Goal: Task Accomplishment & Management: Complete application form

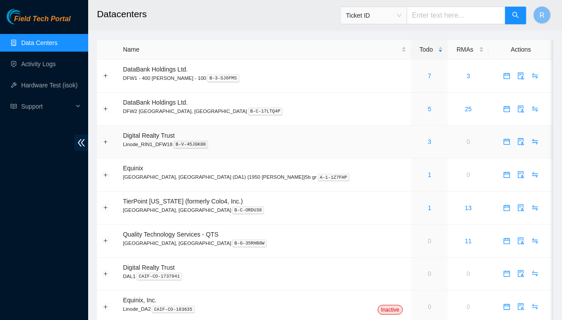
click at [297, 146] on p "Linode_RIN1_DFW18 B-V-45JGK80" at bounding box center [264, 144] width 283 height 8
click at [428, 108] on link "5" at bounding box center [430, 108] width 4 height 7
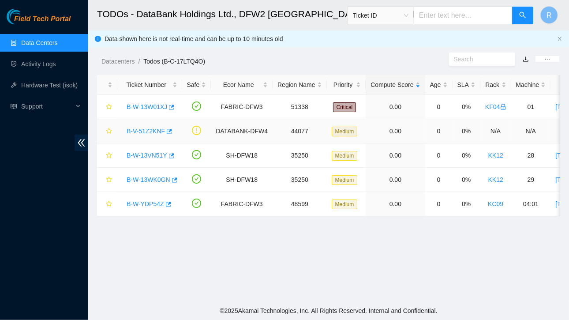
click at [145, 130] on link "B-V-51Z2KNF" at bounding box center [146, 130] width 38 height 7
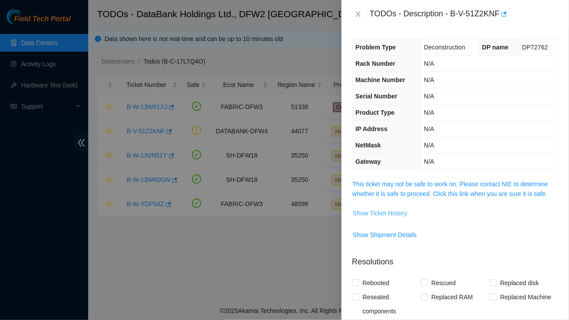
click at [392, 214] on span "Show Ticket History" at bounding box center [380, 213] width 54 height 10
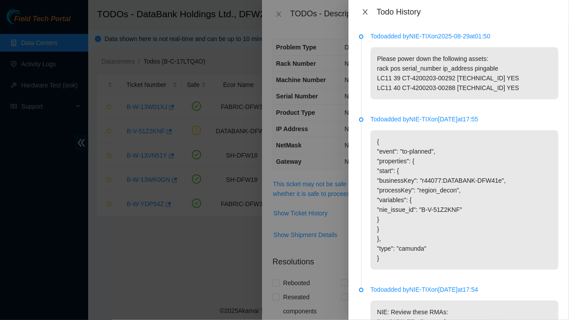
click at [364, 13] on icon "close" at bounding box center [364, 11] width 5 height 5
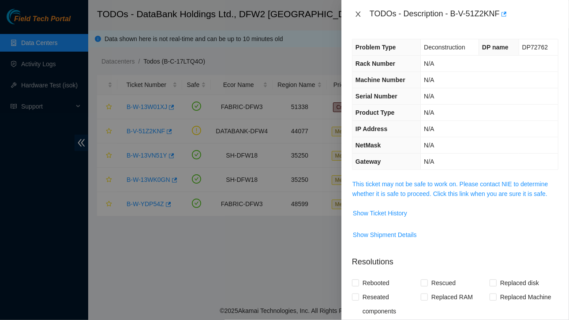
click at [357, 11] on icon "close" at bounding box center [357, 14] width 7 height 7
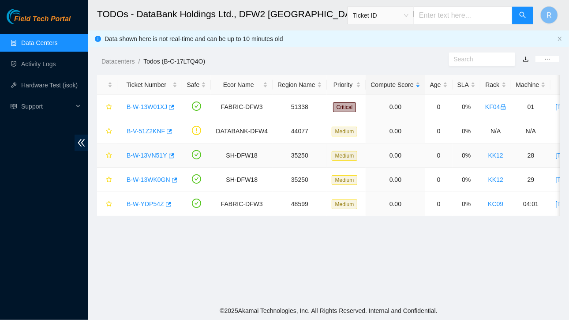
click at [151, 154] on link "B-W-13VN51Y" at bounding box center [147, 155] width 41 height 7
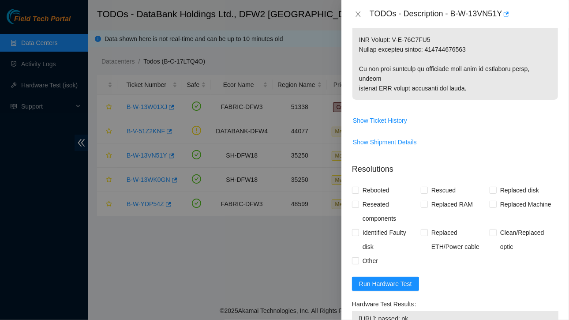
scroll to position [749, 0]
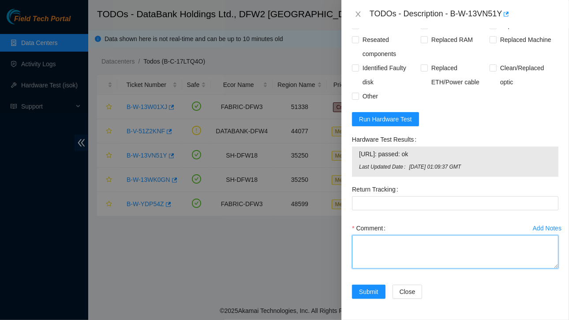
click at [373, 257] on textarea "Comment" at bounding box center [455, 252] width 206 height 34
paste textarea "Ticket :B-W-13VN51Y Service Order: B-W-13X1NWU Tracking Numbers: 463470046314 s…"
drag, startPoint x: 443, startPoint y: 251, endPoint x: 409, endPoint y: 256, distance: 34.2
click at [409, 256] on textarea "Contacted NOCC and got approved Ticket :B-W-13VN51Y Service Order: B-W-13X1NWU …" at bounding box center [455, 252] width 206 height 34
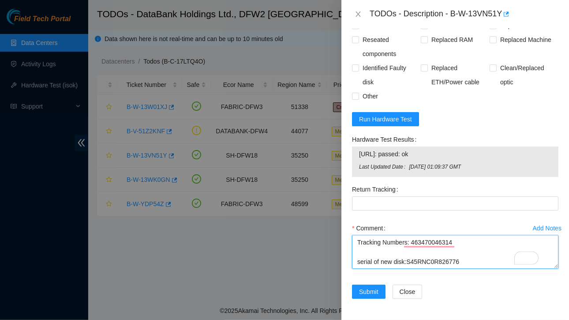
drag, startPoint x: 356, startPoint y: 251, endPoint x: 417, endPoint y: 271, distance: 64.1
click at [417, 271] on div "Comment Contacted NOCC and got approved Ticket :B-W-13VN51Y Service Order: B-W-…" at bounding box center [455, 247] width 206 height 53
paste textarea "Ticket :B-W-13VN51Y Service Order: B-W-13X1NWU Tracking Numbers: 463470046314 s…"
drag, startPoint x: 425, startPoint y: 254, endPoint x: 471, endPoint y: 256, distance: 45.9
click at [471, 256] on textarea "Contacted NOCC and got approved Ticket :B-W-13VN51Y Service Order: B-W-13X1NWU …" at bounding box center [455, 252] width 206 height 34
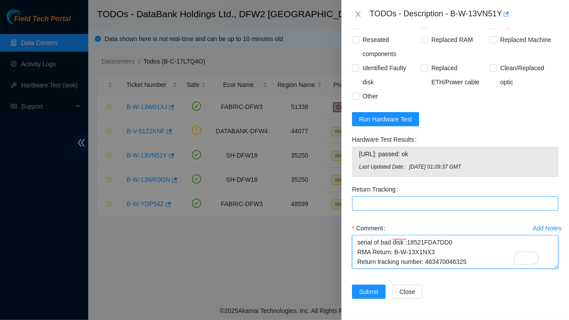
type textarea "Contacted NOCC and got approved Ticket :B-W-13VN51Y Service Order: B-W-13X1NWU …"
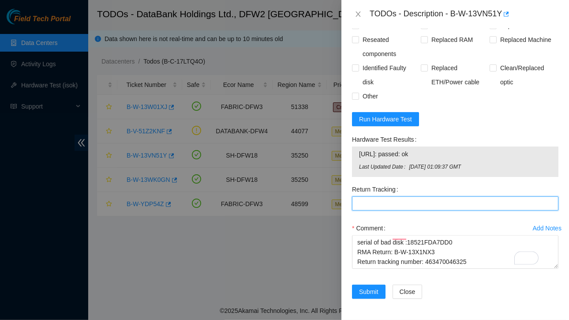
click at [389, 202] on Tracking "Return Tracking" at bounding box center [455, 203] width 206 height 14
paste Tracking "463470046325"
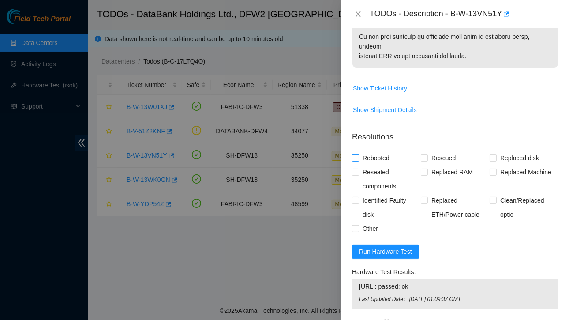
type Tracking "463470046325"
drag, startPoint x: 357, startPoint y: 165, endPoint x: 533, endPoint y: 117, distance: 182.3
click at [533, 117] on span "Show Shipment Details" at bounding box center [454, 110] width 205 height 14
click at [355, 160] on input "Rebooted" at bounding box center [355, 157] width 6 height 6
checkbox input "true"
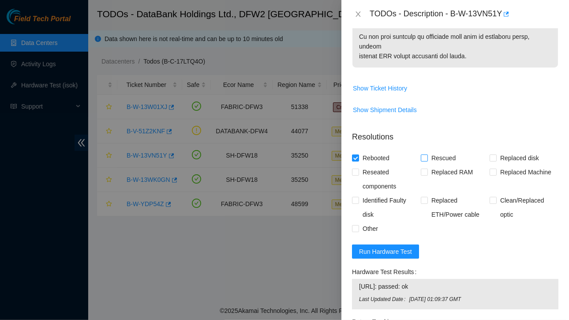
click at [421, 160] on input "Rescued" at bounding box center [424, 157] width 6 height 6
checkbox input "true"
click at [491, 160] on input "Replaced disk" at bounding box center [492, 157] width 6 height 6
checkbox input "true"
click at [354, 231] on input "Other" at bounding box center [355, 228] width 6 height 6
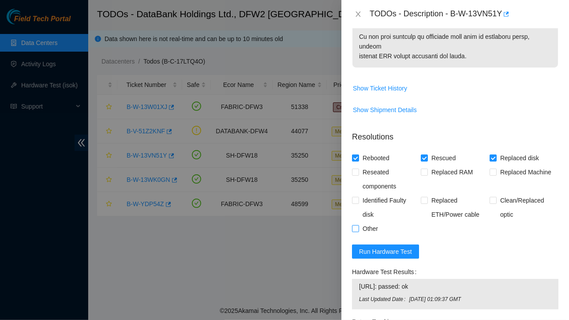
checkbox input "true"
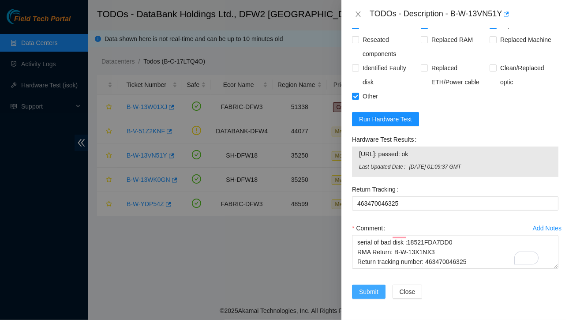
click at [368, 288] on span "Submit" at bounding box center [368, 292] width 19 height 10
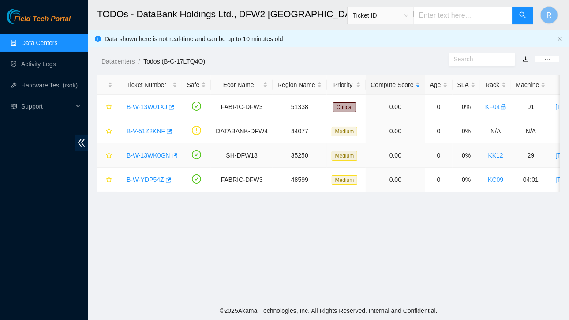
click at [157, 160] on div "B-W-13WK0GN" at bounding box center [149, 155] width 55 height 14
click at [161, 156] on link "B-W-13WK0GN" at bounding box center [149, 155] width 44 height 7
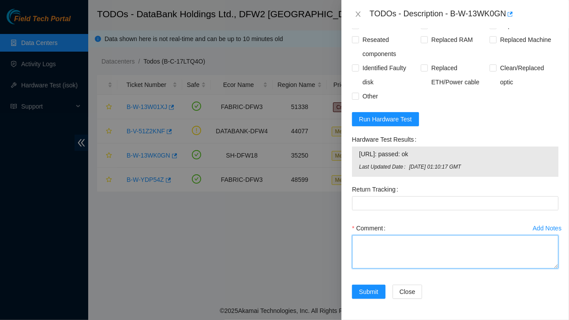
click at [388, 246] on textarea "Comment" at bounding box center [455, 252] width 206 height 34
type textarea "s"
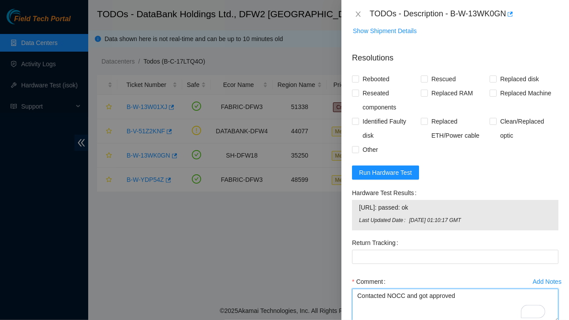
scroll to position [756, 0]
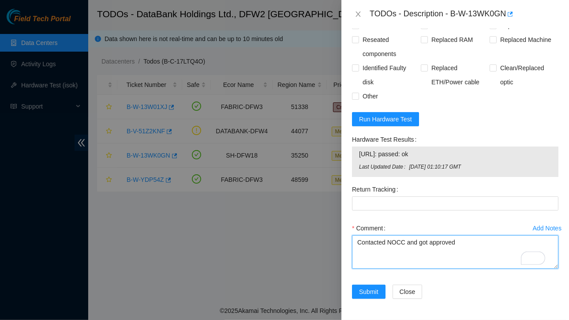
click at [355, 239] on textarea "Contacted NOCC and got approved" at bounding box center [455, 252] width 206 height 34
click at [462, 239] on textarea "Contacted NOCC and got approved" at bounding box center [455, 252] width 206 height 34
paste textarea "Ticket :B-W-13WK0GN Service Order: B-W-13WO0J3 Tracking Numbers: 463470046255 s…"
drag, startPoint x: 424, startPoint y: 237, endPoint x: 470, endPoint y: 236, distance: 46.3
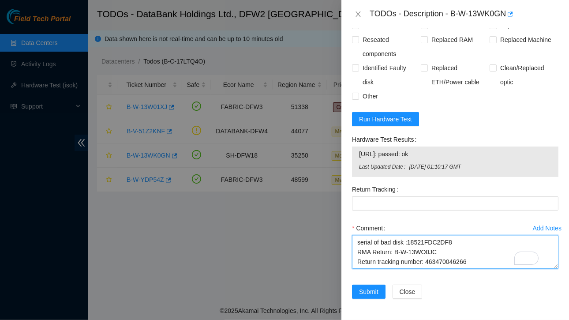
click at [470, 236] on textarea "Contacted NOCC and got approved Ticket :B-W-13WK0GN Service Order: B-W-13WO0J3 …" at bounding box center [455, 252] width 206 height 34
type textarea "Contacted NOCC and got approved Ticket :B-W-13WK0GN Service Order: B-W-13WO0J3 …"
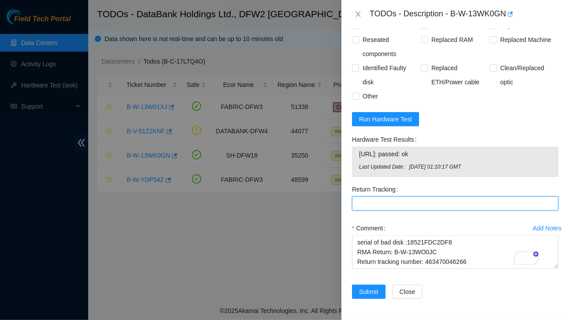
click at [395, 198] on Tracking "Return Tracking" at bounding box center [455, 203] width 206 height 14
paste Tracking "463470046266"
type Tracking "463470046266"
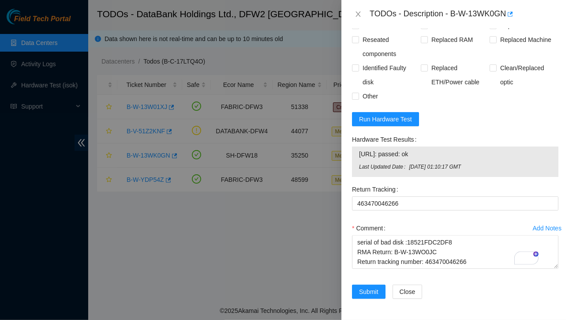
click at [489, 98] on form "Resolutions Rebooted Rescued Replaced disk Reseated components Replaced RAM Rep…" at bounding box center [455, 150] width 206 height 317
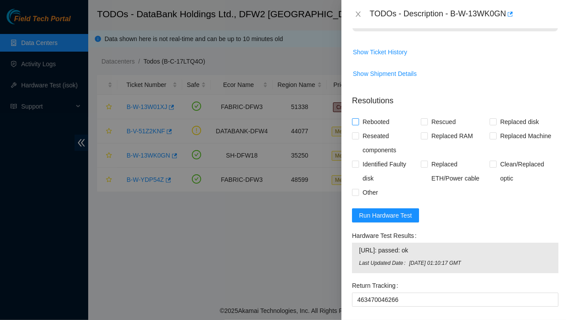
click at [358, 124] on input "Rebooted" at bounding box center [355, 121] width 6 height 6
checkbox input "true"
click at [422, 124] on input "Rescued" at bounding box center [424, 121] width 6 height 6
checkbox input "true"
click at [491, 124] on input "Replaced disk" at bounding box center [492, 121] width 6 height 6
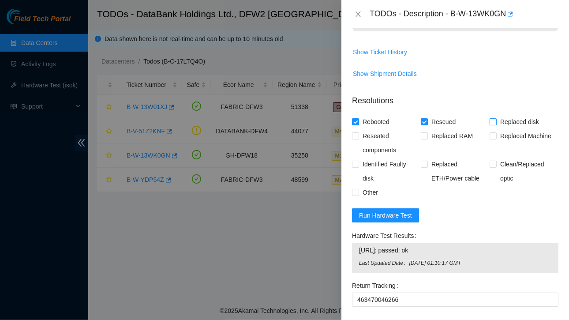
checkbox input "true"
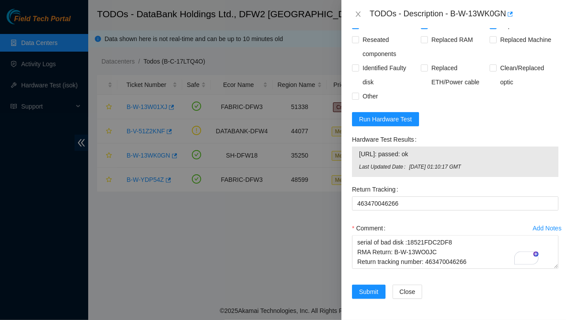
drag, startPoint x: 358, startPoint y: 149, endPoint x: 443, endPoint y: 145, distance: 84.7
click at [443, 149] on td "[URL]: passed: ok" at bounding box center [454, 156] width 193 height 14
copy span "[URL]: passed: ok"
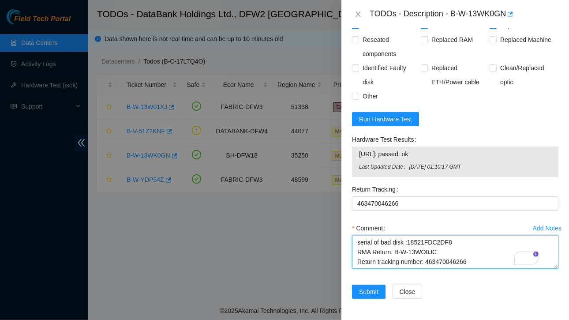
drag, startPoint x: 359, startPoint y: 253, endPoint x: 369, endPoint y: 254, distance: 9.4
click at [369, 254] on textarea "Contacted NOCC and got approved Ticket :B-W-13WK0GN Service Order: B-W-13WO0J3 …" at bounding box center [455, 252] width 206 height 34
paste textarea "[URL]: passed: ok"
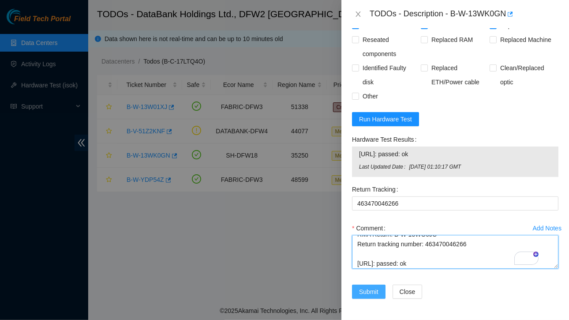
type textarea "Contacted NOCC and got approved Ticket :B-W-13WK0GN Service Order: B-W-13WO0J3 …"
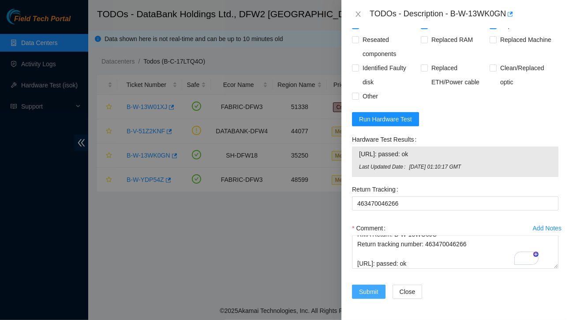
click at [366, 287] on span "Submit" at bounding box center [368, 292] width 19 height 10
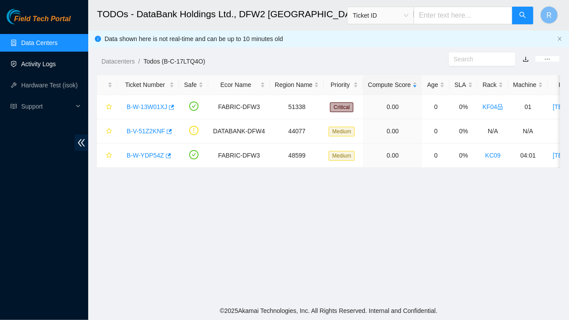
click at [37, 63] on link "Activity Logs" at bounding box center [38, 63] width 35 height 7
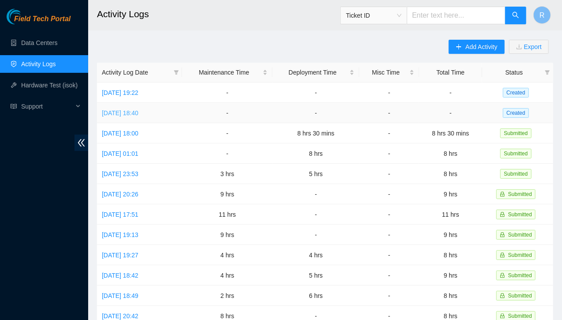
click at [138, 113] on link "[DATE] 18:40" at bounding box center [120, 112] width 37 height 7
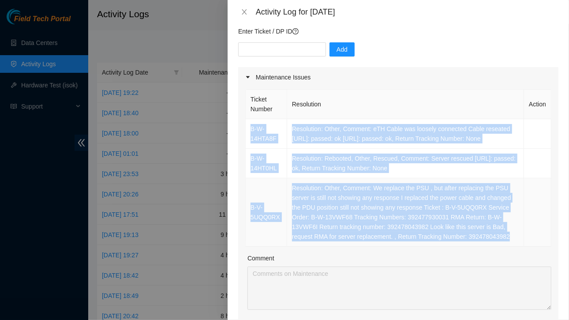
drag, startPoint x: 249, startPoint y: 123, endPoint x: 514, endPoint y: 237, distance: 288.9
click at [514, 237] on tbody "B-W-14HTA8F Resolution: Other, Comment: eTH Cable was loosely connected Cable r…" at bounding box center [399, 182] width 306 height 127
copy tbody "B-W-14HTA8F Resolution: Other, Comment: eTH Cable was loosely connected Cable r…"
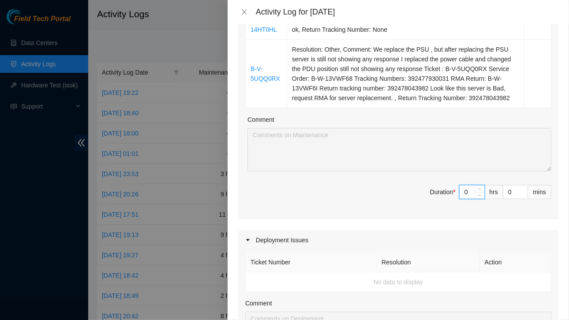
click at [464, 189] on input "0" at bounding box center [471, 191] width 25 height 13
type input "3"
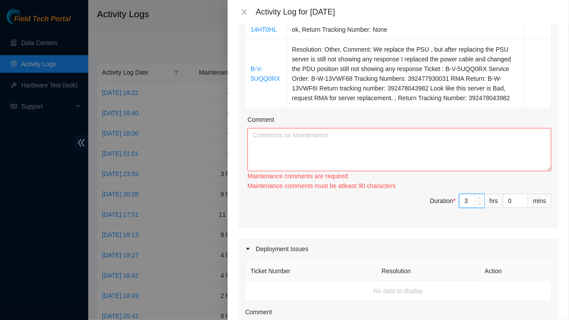
type input "3"
click at [388, 150] on textarea "Comment" at bounding box center [399, 149] width 304 height 43
paste textarea "B-W-14HTA8F Resolution: Other, Comment: eTH Cable was loosely connected Cable r…"
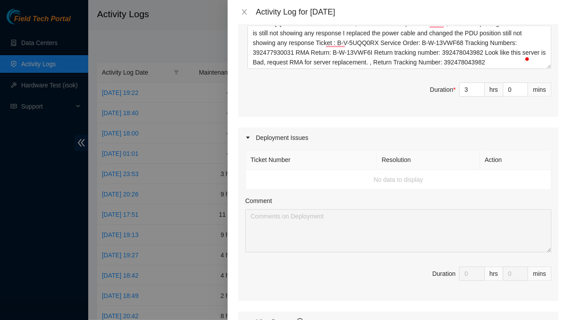
click at [358, 181] on td "No data to display" at bounding box center [399, 180] width 306 height 20
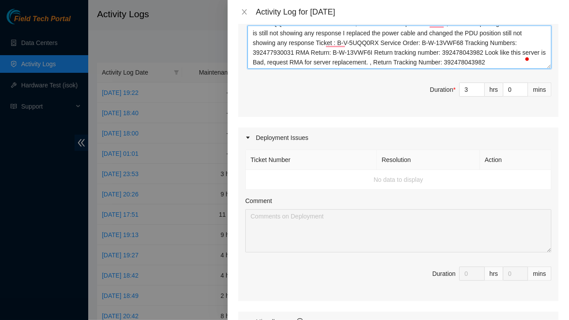
click at [493, 62] on textarea "B-W-14HTA8F Resolution: Other, Comment: eTH Cable was loosely connected Cable r…" at bounding box center [399, 47] width 304 height 43
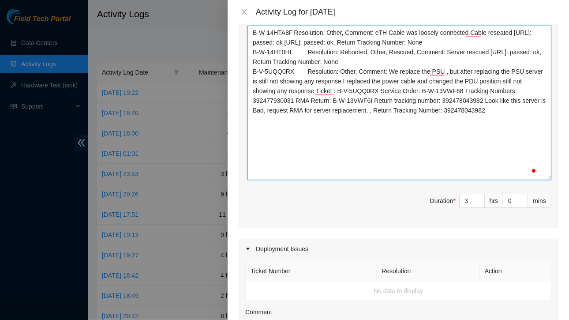
drag, startPoint x: 541, startPoint y: 66, endPoint x: 555, endPoint y: 178, distance: 112.8
click at [555, 178] on div "Note: This activity log is for informational purposes only. You will not be pai…" at bounding box center [397, 172] width 341 height 296
paste textarea "hostname_a port_a rack_a hostname_z port_z rack_z r27be.tor02.dfw03.fab eth-1/1…"
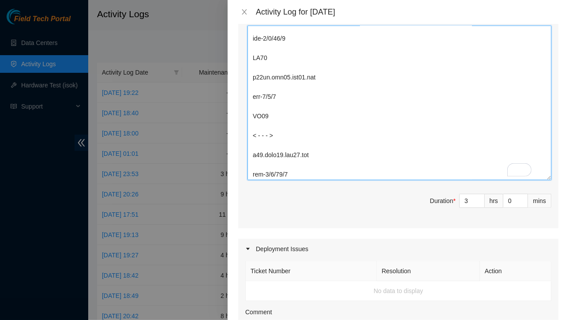
type textarea "B-W-14HTA8F Resolution: Other, Comment: eTH Cable was loosely connected Cable r…"
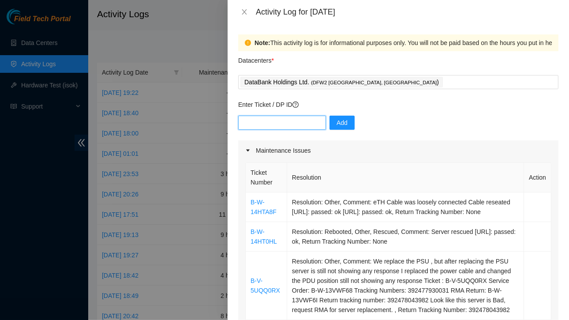
click at [279, 124] on input "text" at bounding box center [282, 123] width 88 height 14
paste input "DP83579"
type input "DP83579"
click at [337, 121] on span "Add" at bounding box center [341, 123] width 11 height 10
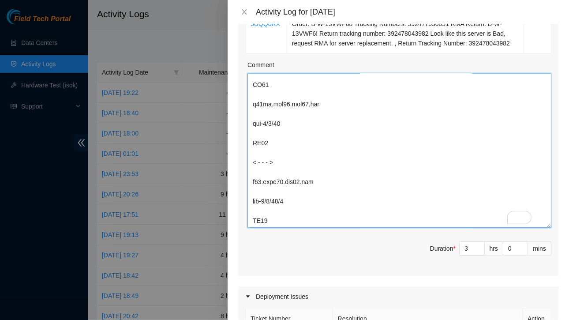
drag, startPoint x: 253, startPoint y: 241, endPoint x: 284, endPoint y: 217, distance: 39.1
click at [284, 217] on textarea "Comment" at bounding box center [399, 150] width 304 height 154
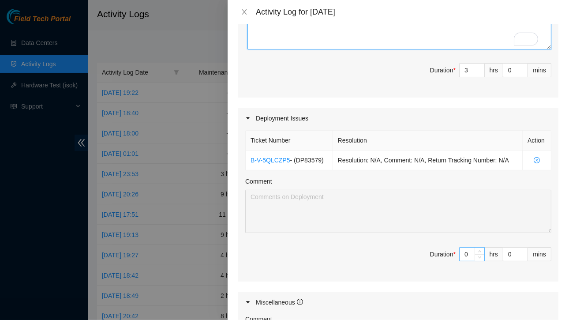
type textarea "B-W-14HTA8F Resolution: Other, Comment: eTH Cable was loosely connected Cable r…"
click at [463, 251] on input "0" at bounding box center [471, 253] width 25 height 13
type input "06"
type input "9"
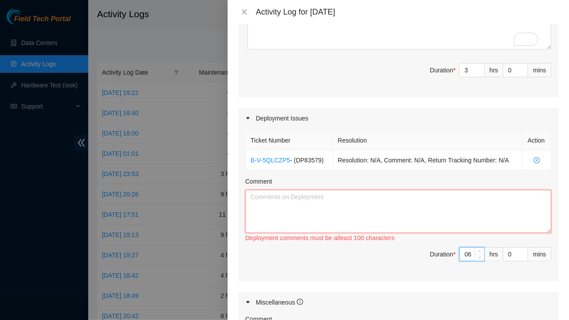
type input "6"
click at [372, 212] on textarea "Comment" at bounding box center [398, 211] width 306 height 43
click at [368, 212] on textarea "Comment" at bounding box center [398, 211] width 306 height 43
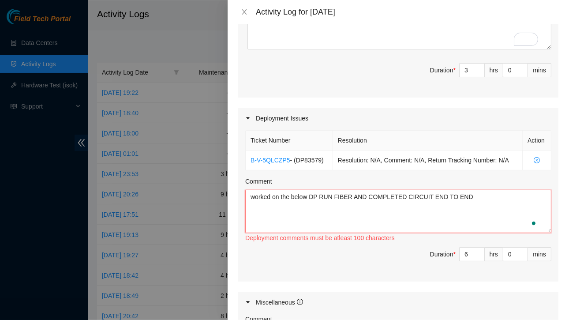
paste textarea "hostname_a port_a rack_a hostname_z port_z rack_z r27be.tor02.dfw03.fab eth-1/1…"
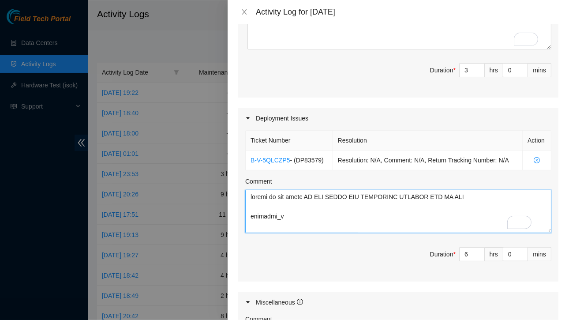
click at [318, 195] on textarea "Comment" at bounding box center [398, 211] width 306 height 43
click at [469, 195] on textarea "Comment" at bounding box center [398, 211] width 306 height 43
click at [273, 208] on textarea "Comment" at bounding box center [398, 211] width 306 height 43
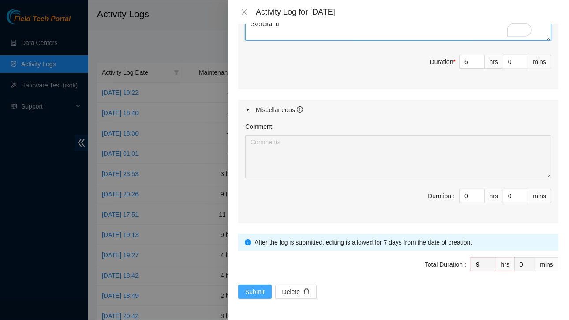
type textarea "worked on the below DP ( RUN FIBER AND COMPLETED CIRCUIT END TO END ) total 32 …"
click at [252, 287] on span "Submit" at bounding box center [254, 292] width 19 height 10
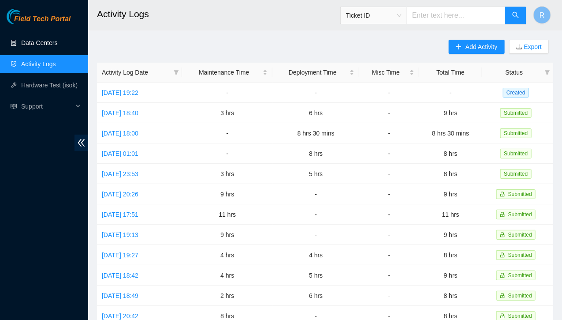
click at [41, 41] on link "Data Centers" at bounding box center [39, 42] width 36 height 7
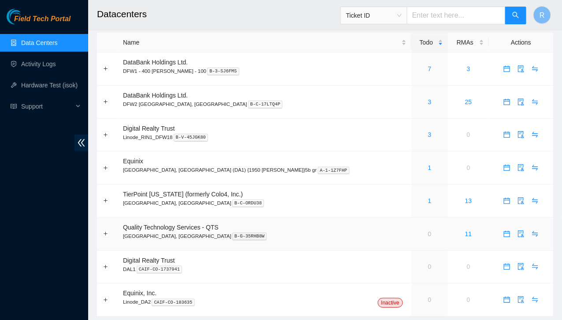
scroll to position [6, 0]
click at [428, 133] on link "3" at bounding box center [430, 134] width 4 height 7
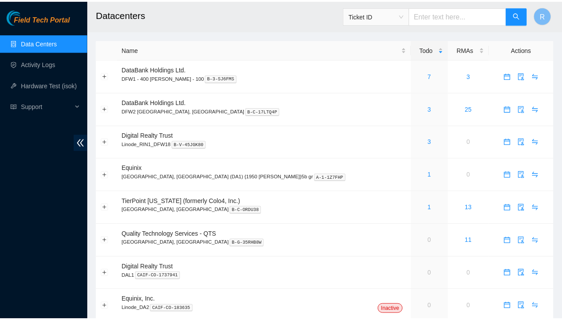
scroll to position [7, 0]
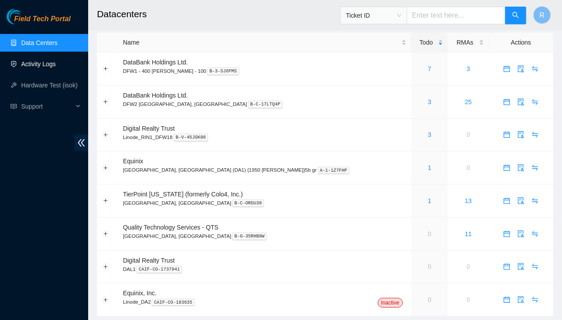
click at [41, 66] on link "Activity Logs" at bounding box center [38, 63] width 35 height 7
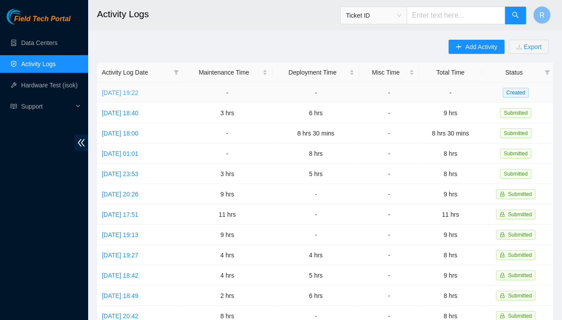
click at [138, 95] on link "[DATE] 19:22" at bounding box center [120, 92] width 37 height 7
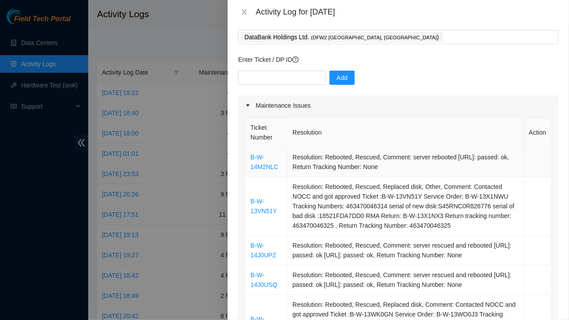
scroll to position [84, 0]
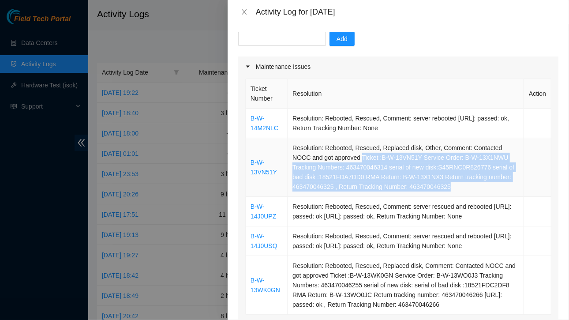
drag, startPoint x: 361, startPoint y: 156, endPoint x: 453, endPoint y: 193, distance: 99.7
click at [453, 193] on td "Resolution: Rebooted, Rescued, Replaced disk, Other, Comment: Contacted NOCC an…" at bounding box center [405, 167] width 236 height 59
click at [452, 181] on td "Resolution: Rebooted, Rescued, Replaced disk, Other, Comment: Contacted NOCC an…" at bounding box center [405, 167] width 236 height 59
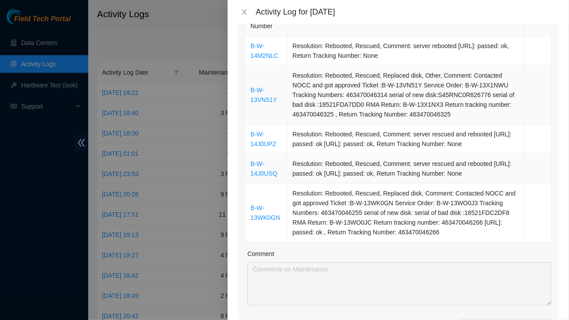
scroll to position [157, 0]
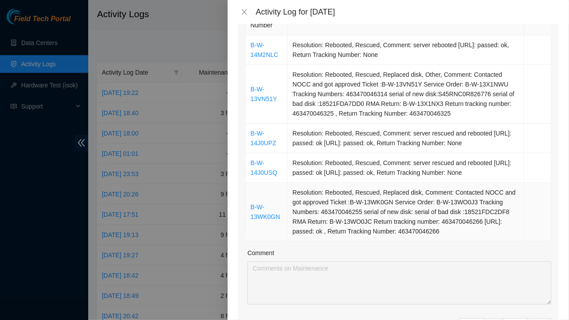
drag, startPoint x: 330, startPoint y: 220, endPoint x: 489, endPoint y: 253, distance: 162.9
click at [489, 241] on td "Resolution: Rebooted, Rescued, Replaced disk, Comment: Contacted NOCC and got a…" at bounding box center [405, 212] width 236 height 59
copy td "Ticket :B-W-13WK0GN Service Order: B-W-13WO0J3 Tracking Numbers: 463470046255 s…"
